Goal: Information Seeking & Learning: Learn about a topic

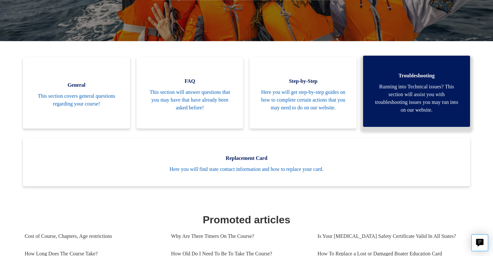
scroll to position [132, 0]
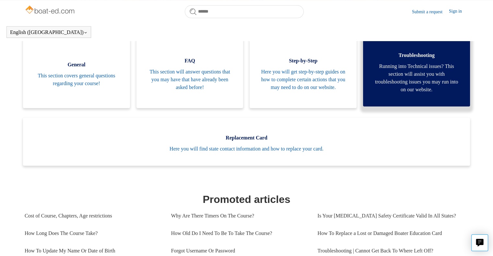
click at [407, 74] on span "Running into Technical issues? This section will assist you with troubleshootin…" at bounding box center [415, 77] width 87 height 31
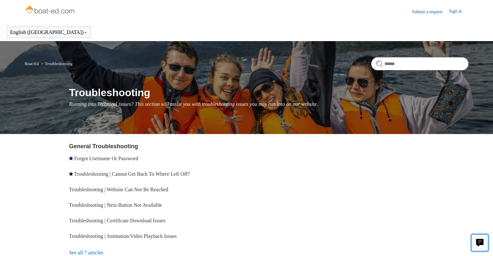
click at [480, 242] on icon "Live chat" at bounding box center [479, 242] width 7 height 6
click at [455, 11] on link "Sign in" at bounding box center [457, 12] width 19 height 8
